Goal: Information Seeking & Learning: Learn about a topic

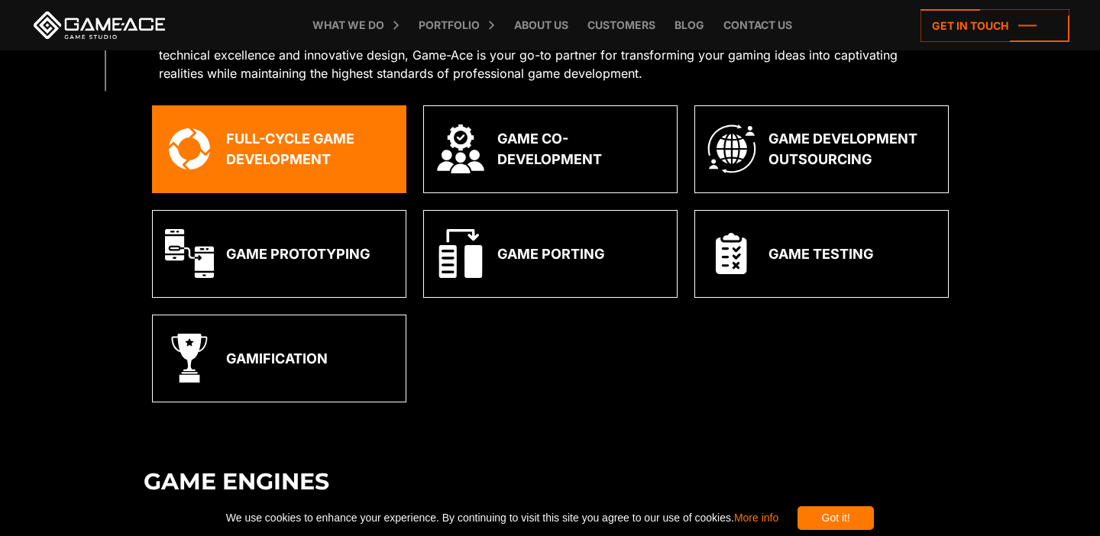
scroll to position [541, 0]
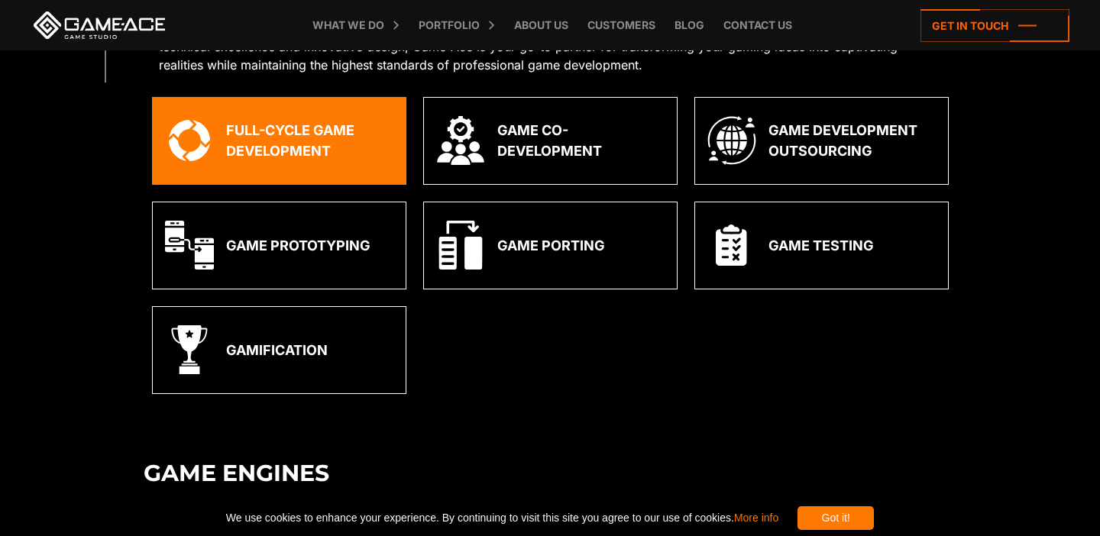
click at [332, 122] on div "Full-Cycle Game Development" at bounding box center [309, 140] width 167 height 41
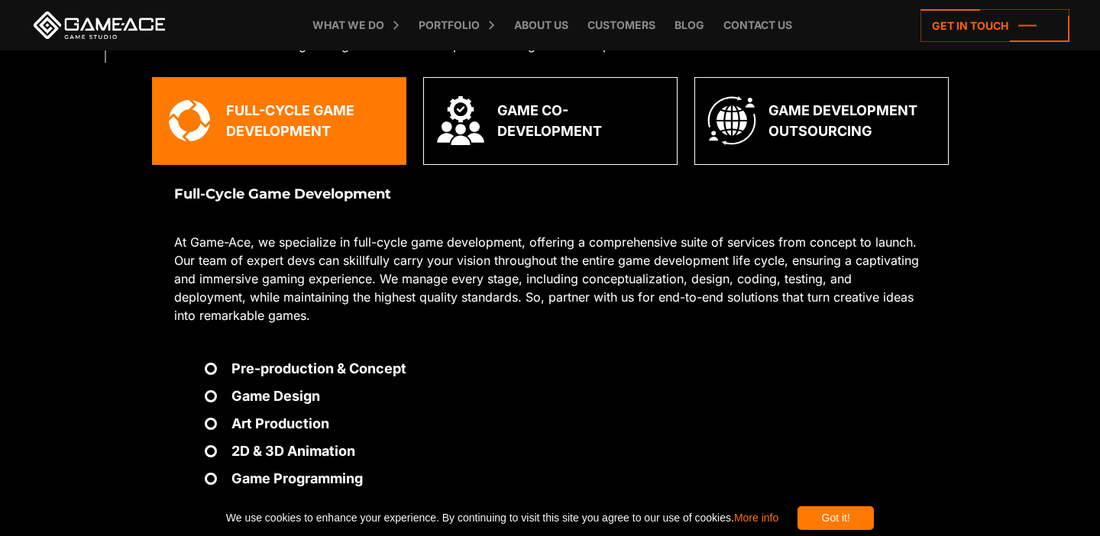
scroll to position [562, 0]
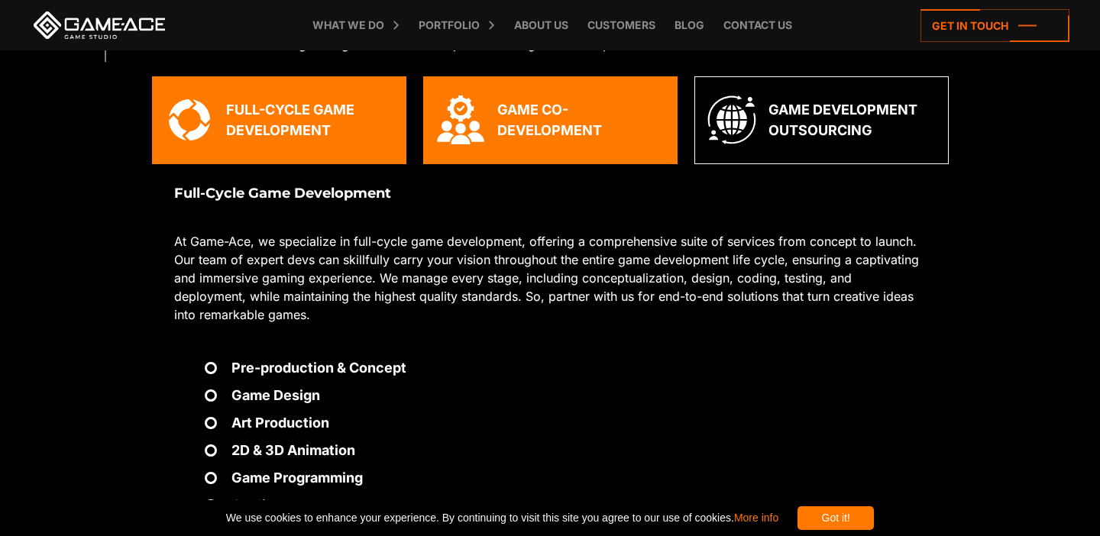
click at [481, 125] on img at bounding box center [460, 120] width 49 height 49
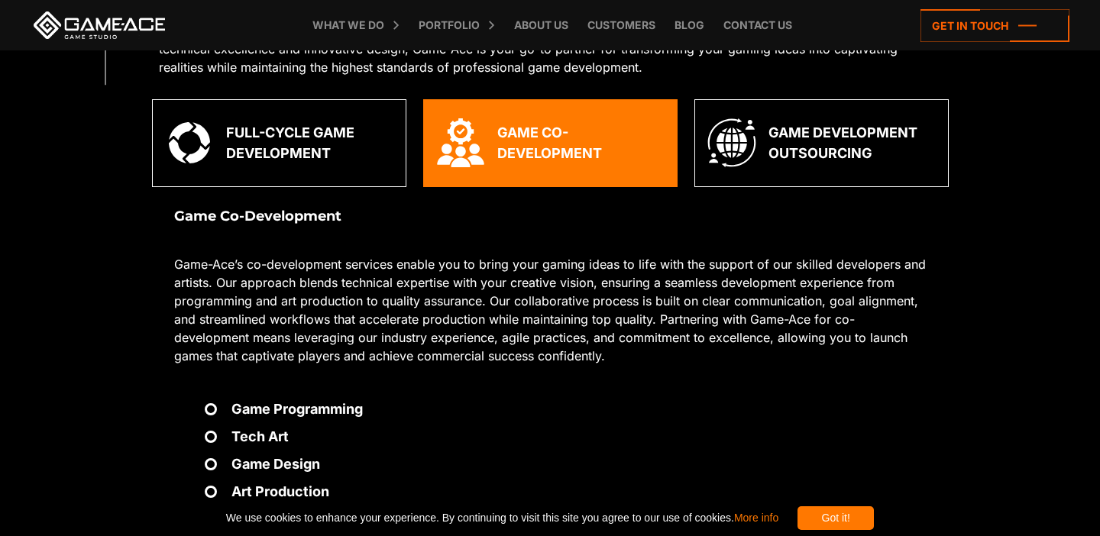
scroll to position [545, 0]
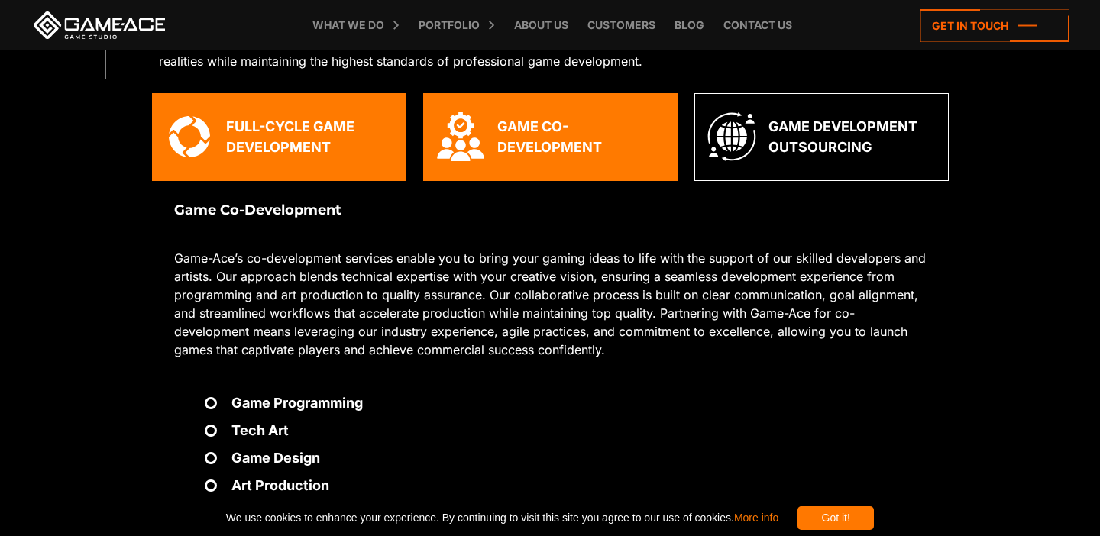
click at [301, 115] on div "Full-Cycle Game Development" at bounding box center [279, 137] width 254 height 88
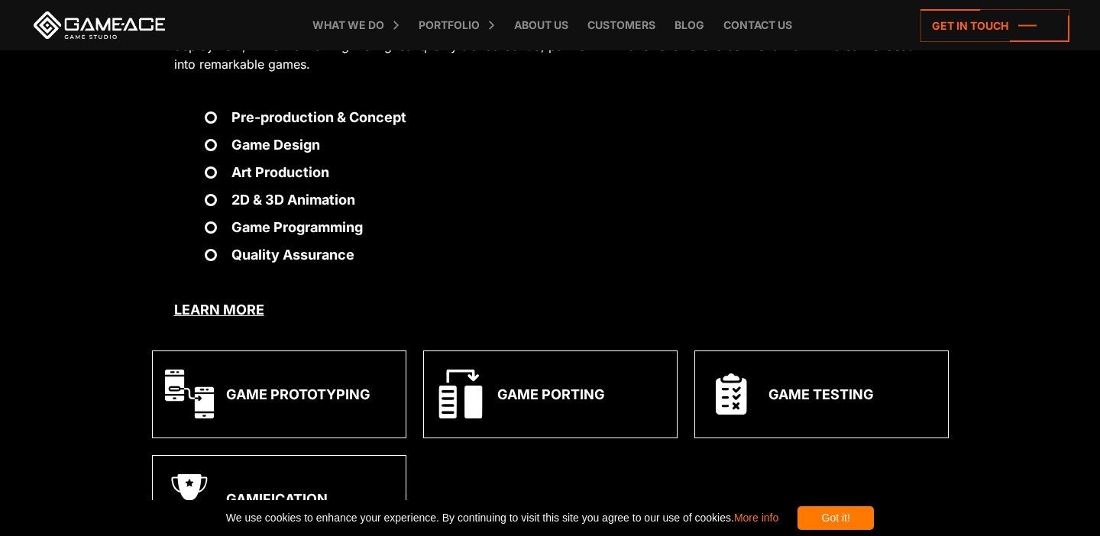
scroll to position [841, 0]
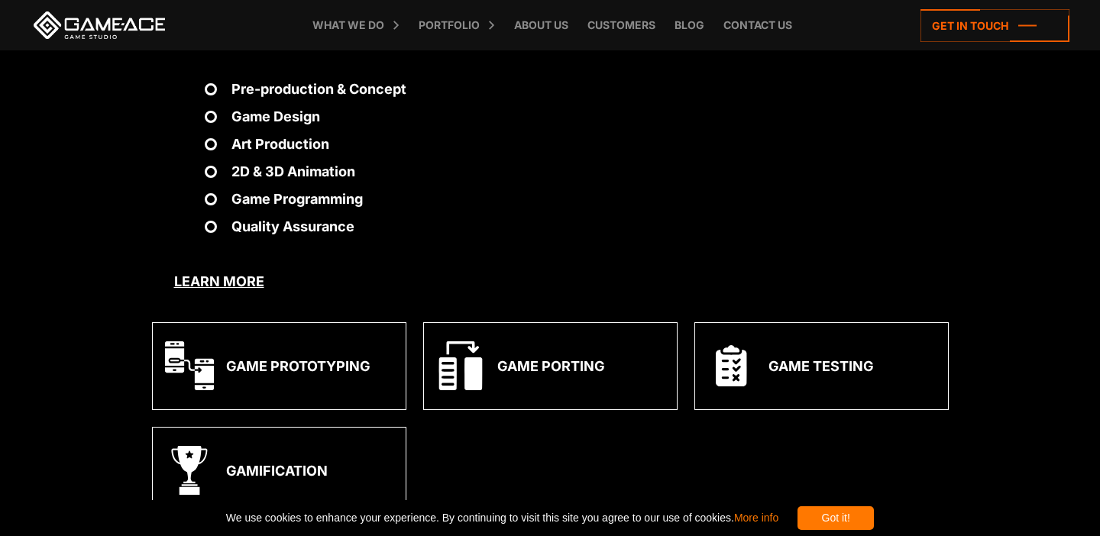
click at [243, 283] on link "Learn more" at bounding box center [219, 282] width 90 height 16
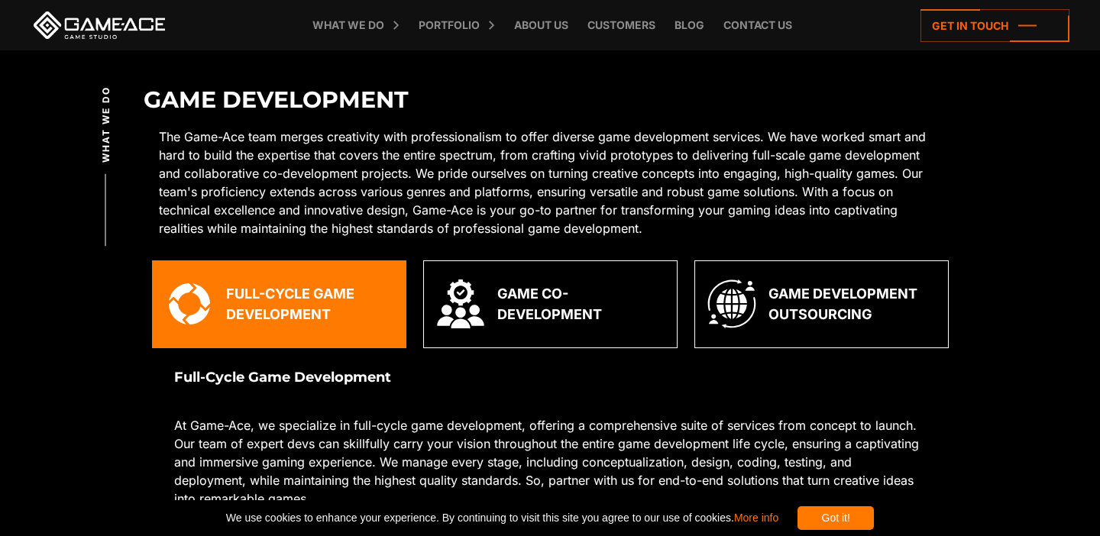
scroll to position [384, 0]
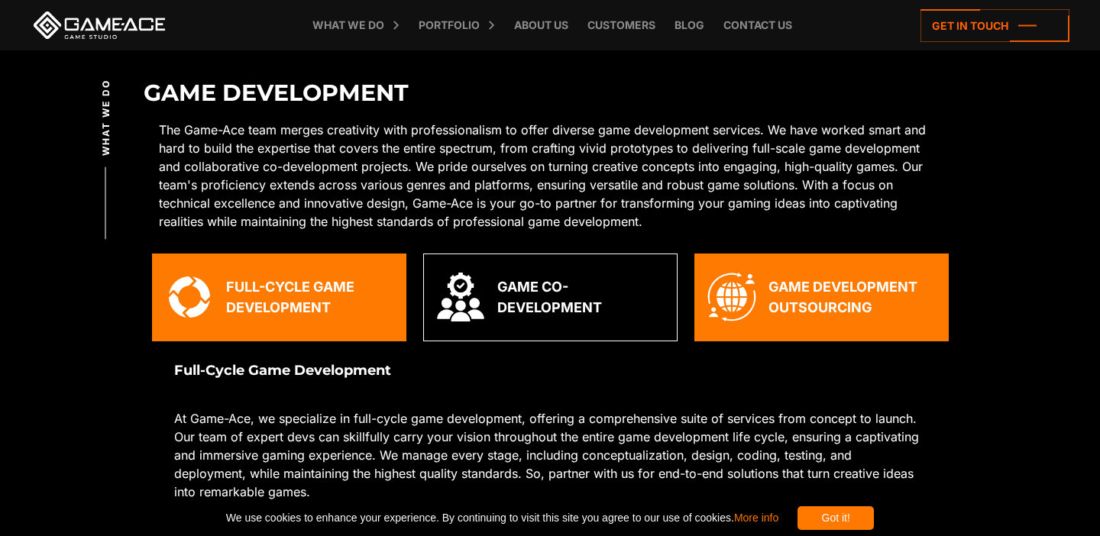
click at [760, 264] on div "Game Development Outsourcing" at bounding box center [822, 298] width 254 height 88
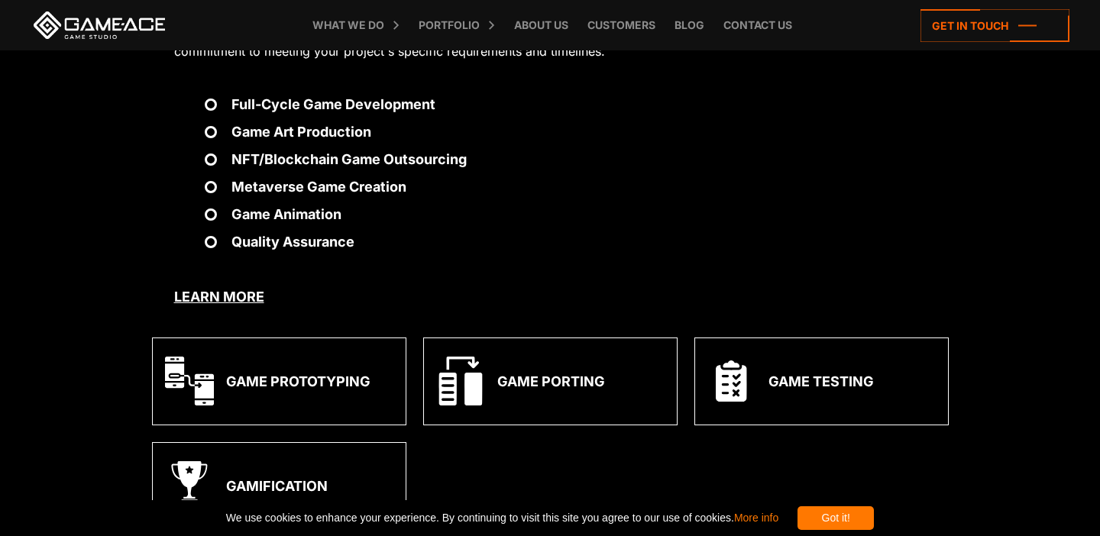
scroll to position [835, 0]
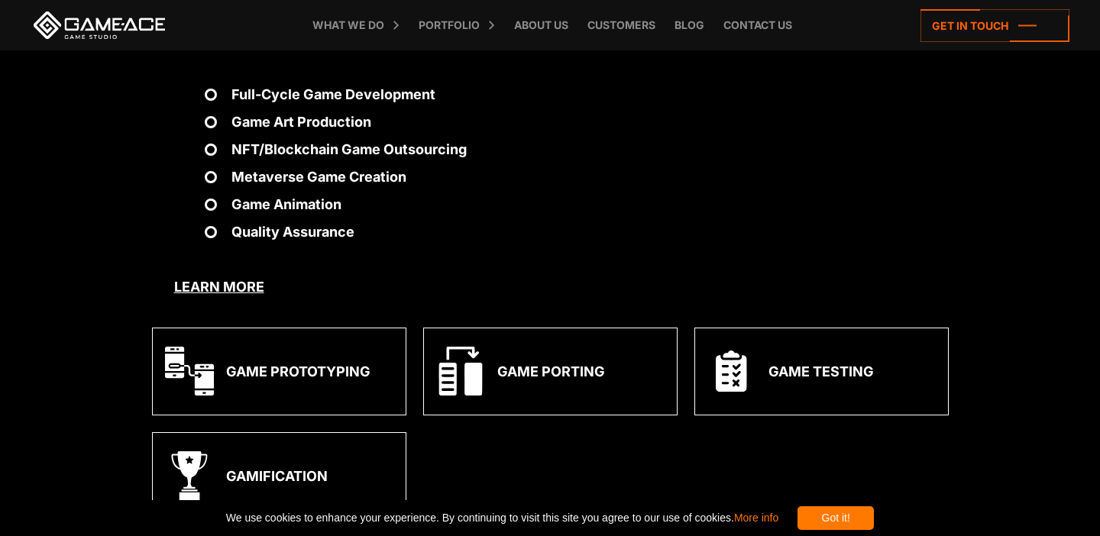
click at [236, 284] on link "Learn more" at bounding box center [219, 287] width 90 height 16
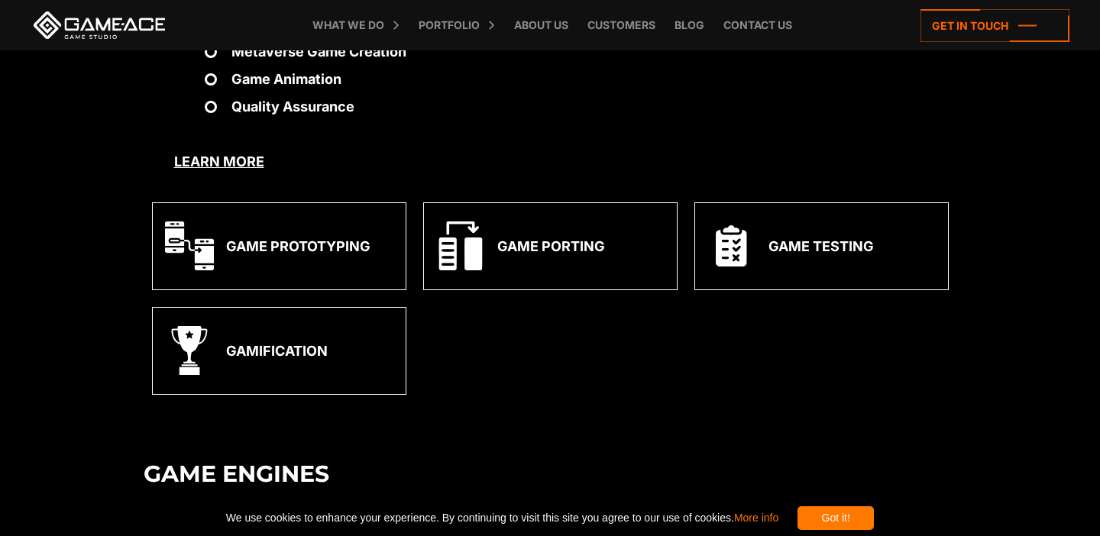
scroll to position [1031, 0]
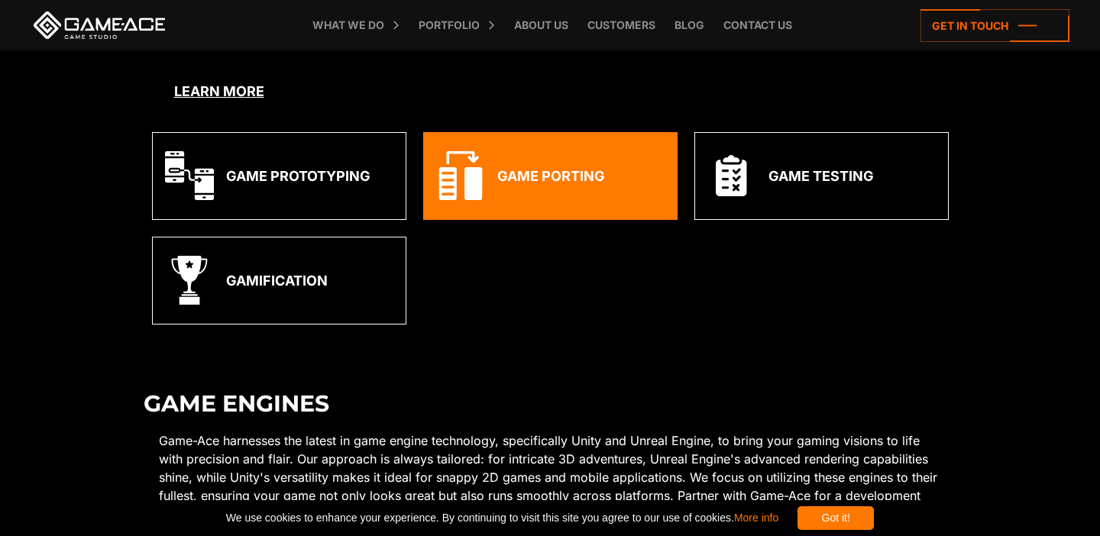
click at [585, 189] on div "Game Porting" at bounding box center [550, 176] width 254 height 88
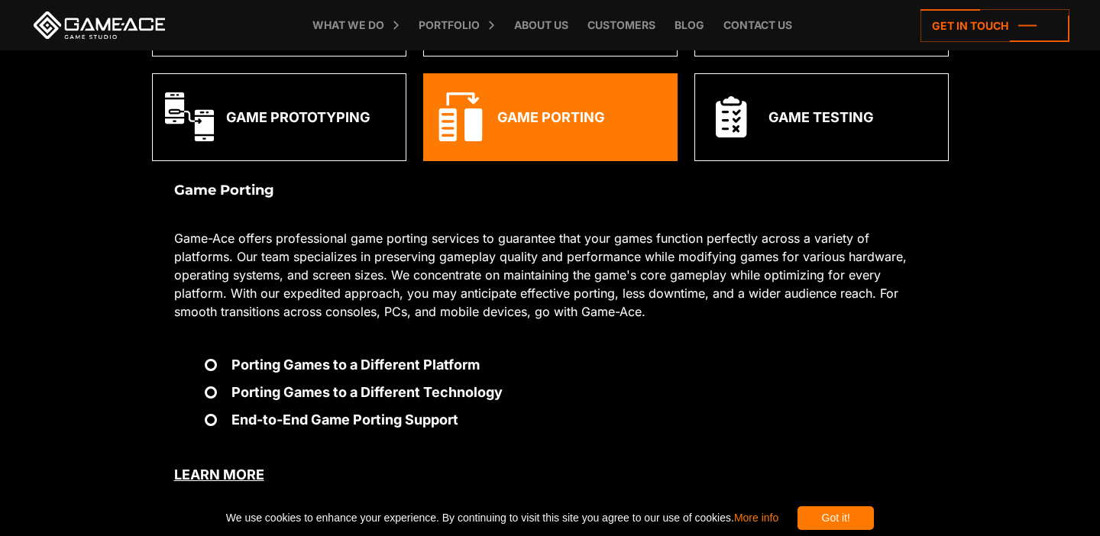
scroll to position [666, 0]
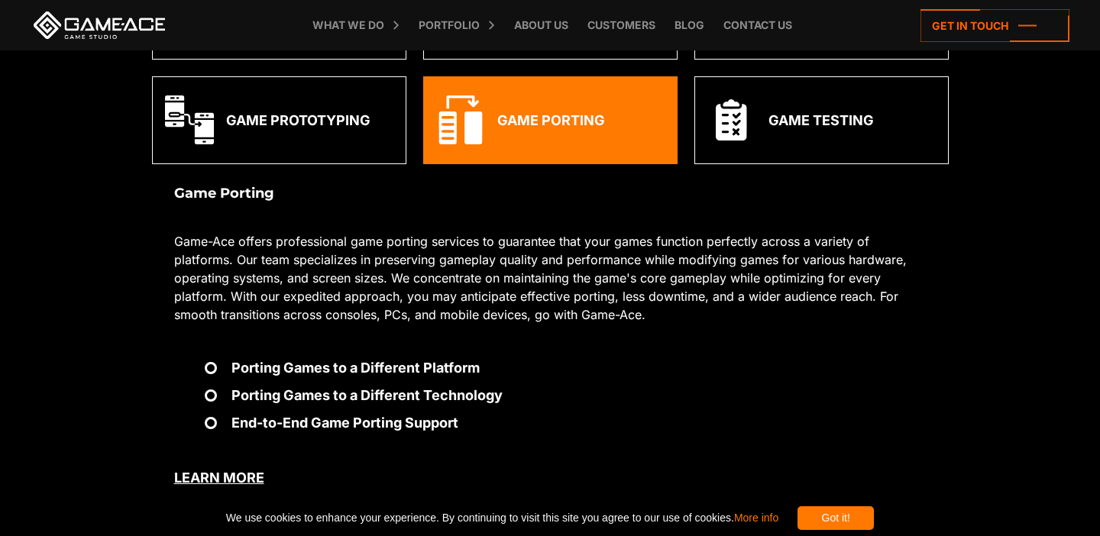
click at [241, 472] on link "Learn more" at bounding box center [219, 478] width 90 height 16
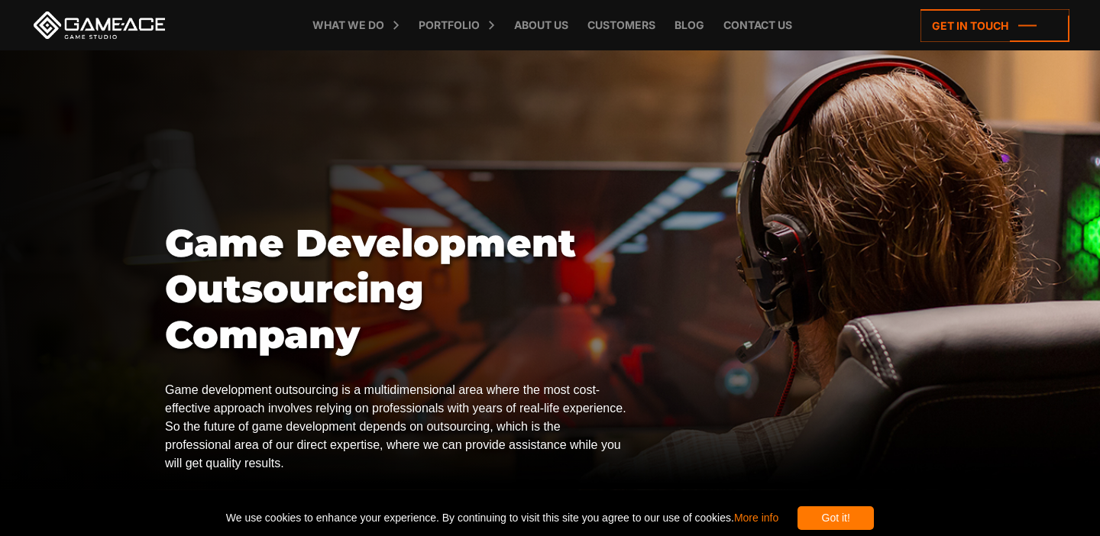
click at [874, 524] on div "Got it!" at bounding box center [836, 519] width 76 height 24
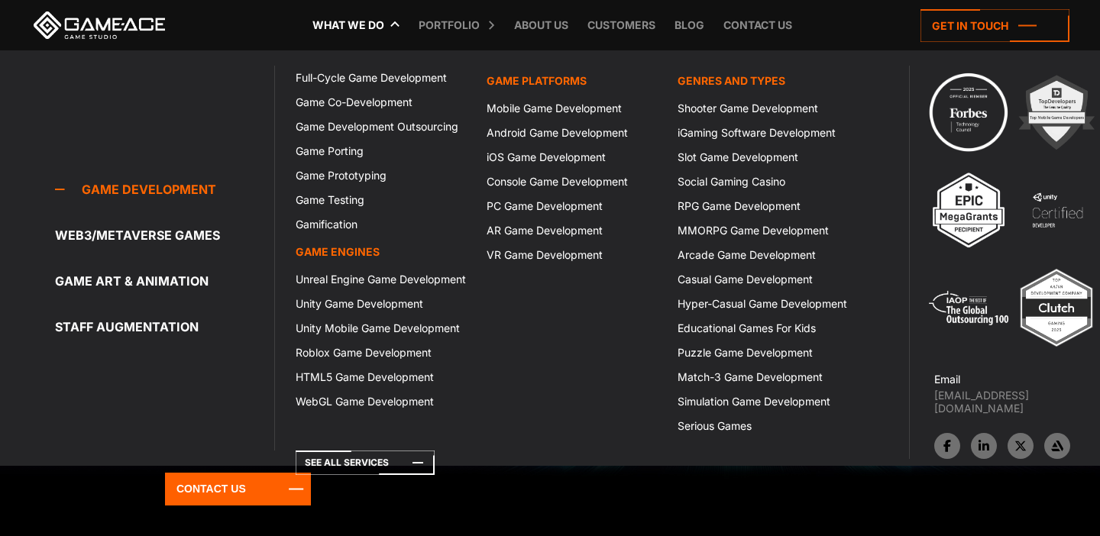
click at [342, 27] on link "What we do" at bounding box center [348, 25] width 87 height 50
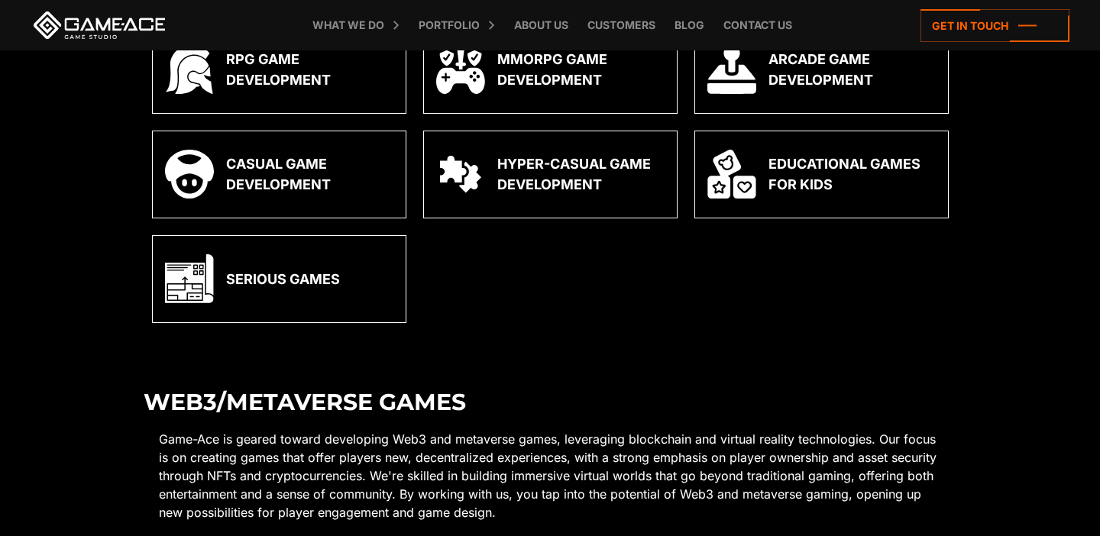
scroll to position [2254, 0]
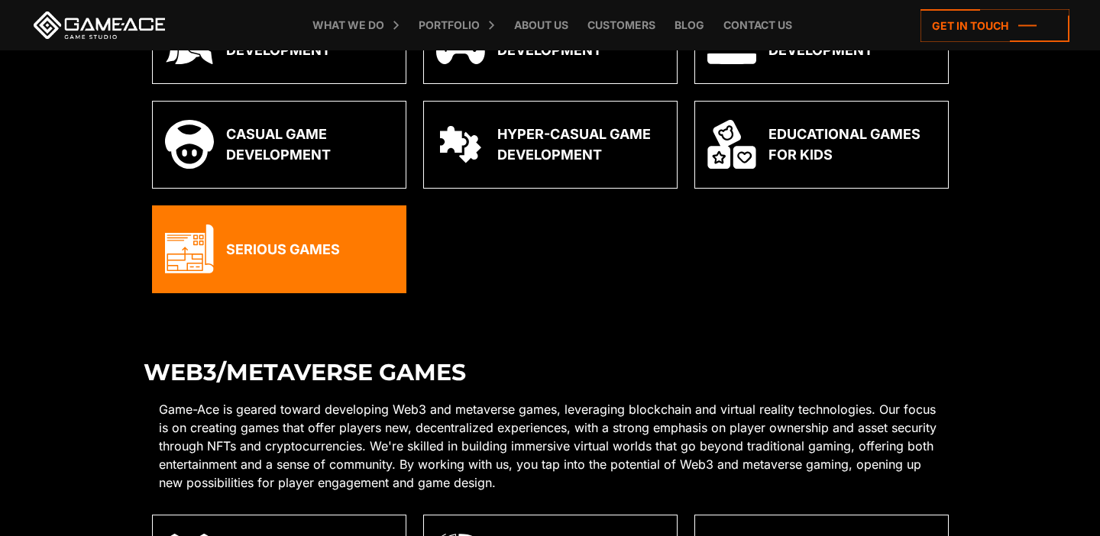
click at [250, 229] on div "Serious Games" at bounding box center [279, 250] width 254 height 88
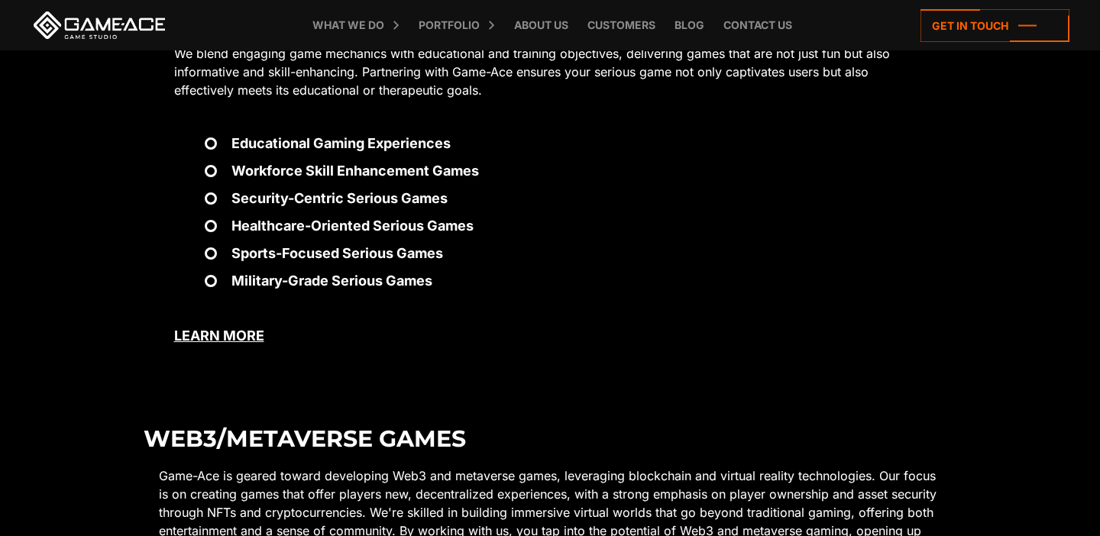
scroll to position [2614, 0]
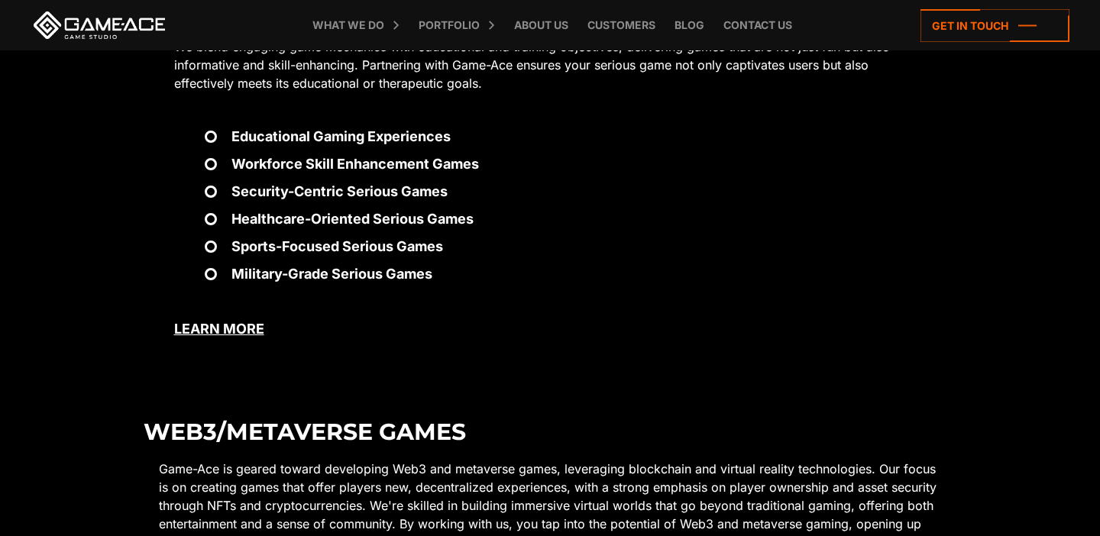
click at [216, 322] on link "Learn more" at bounding box center [219, 329] width 90 height 16
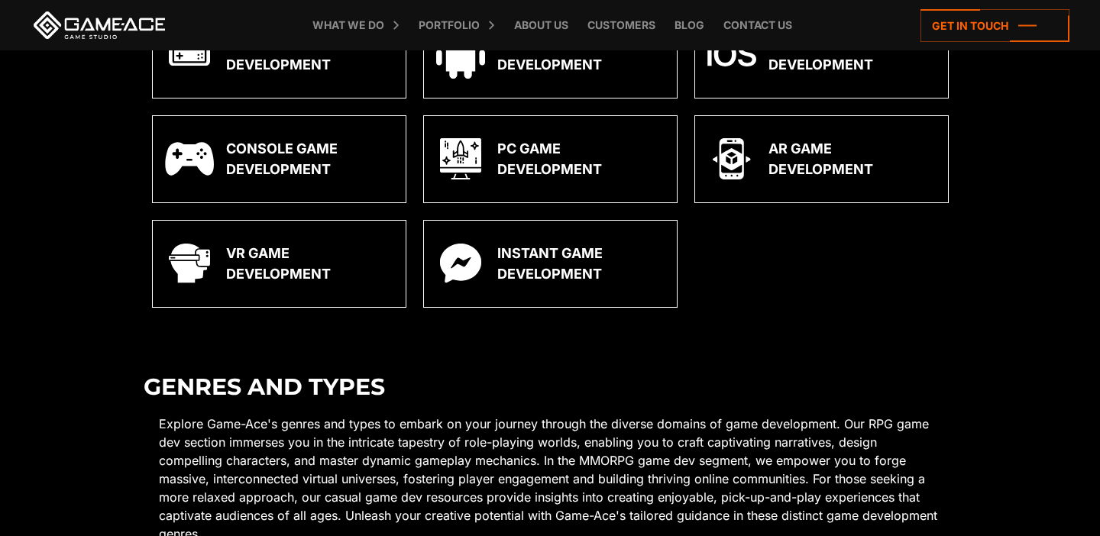
scroll to position [1583, 0]
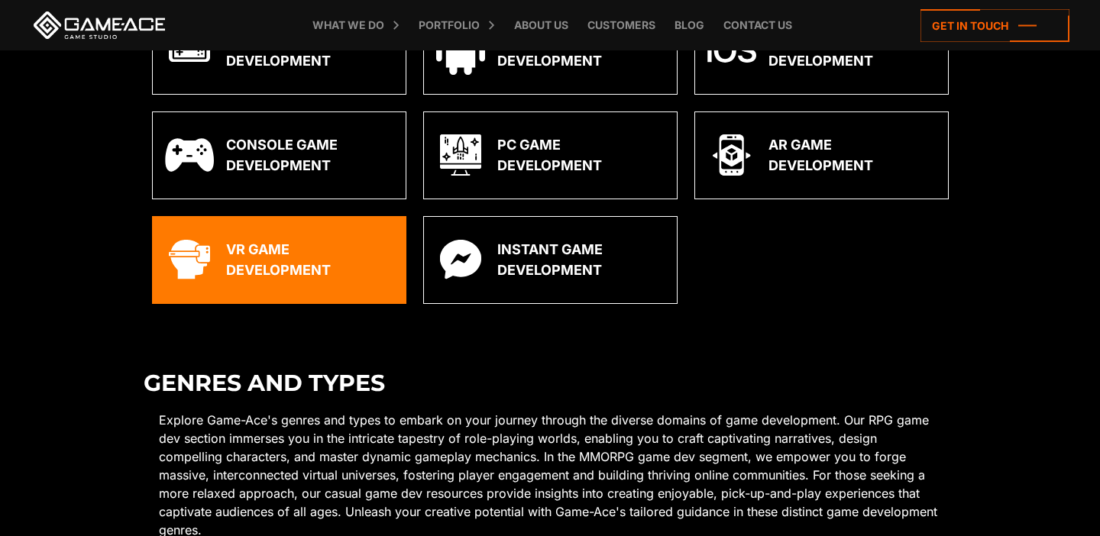
click at [273, 220] on div "VR Game Development" at bounding box center [279, 260] width 254 height 88
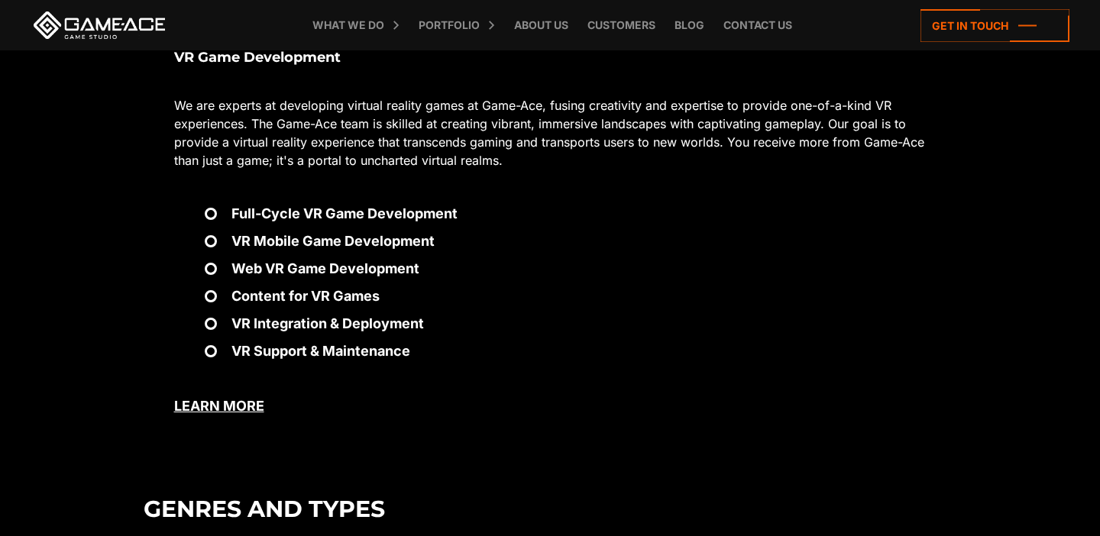
scroll to position [1921, 0]
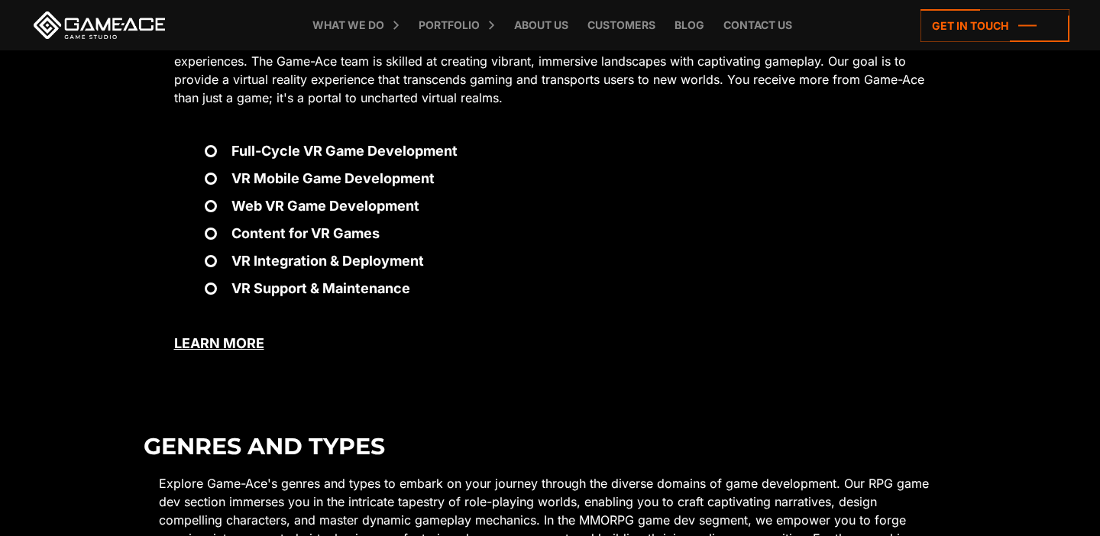
click at [234, 343] on link "Learn more" at bounding box center [219, 343] width 90 height 16
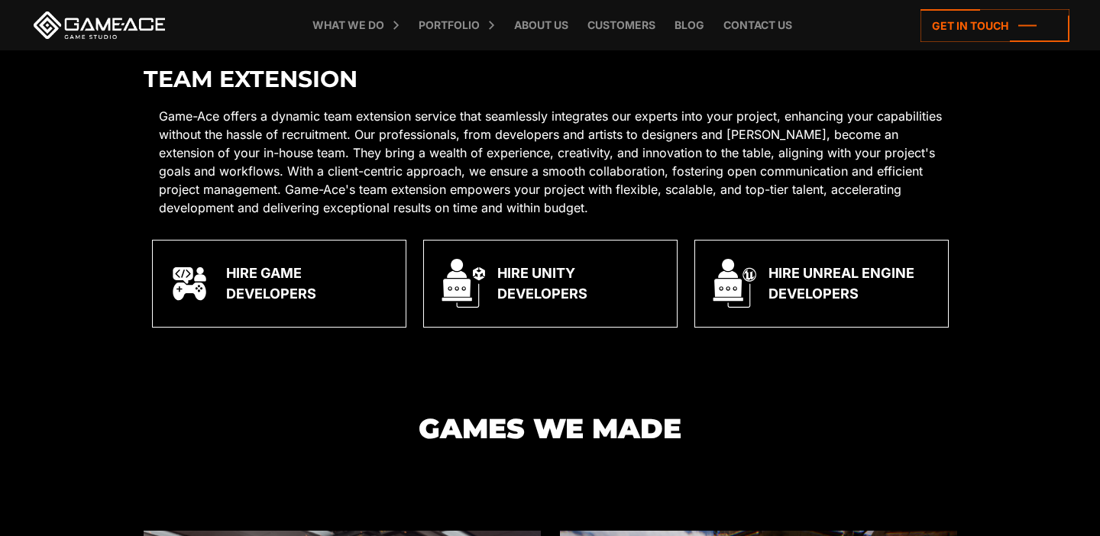
scroll to position [4003, 0]
